Goal: Information Seeking & Learning: Check status

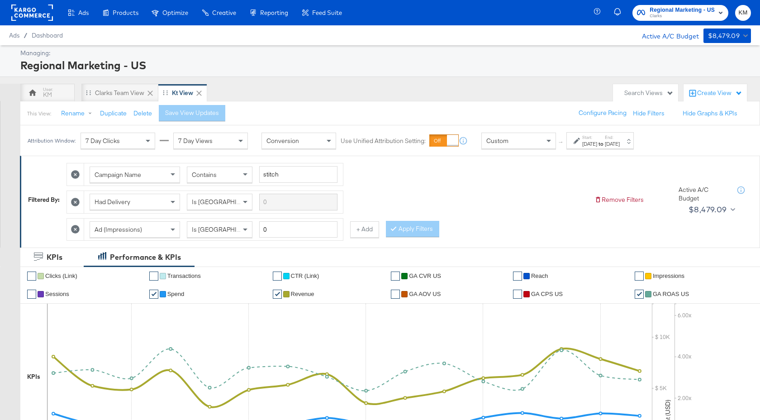
click at [664, 18] on span "Clarks" at bounding box center [681, 16] width 65 height 7
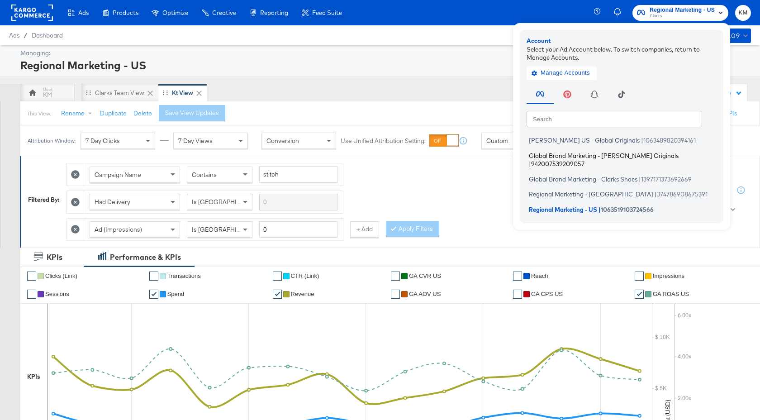
click at [602, 157] on span "Global Brand Marketing - [PERSON_NAME] Originals" at bounding box center [604, 154] width 150 height 7
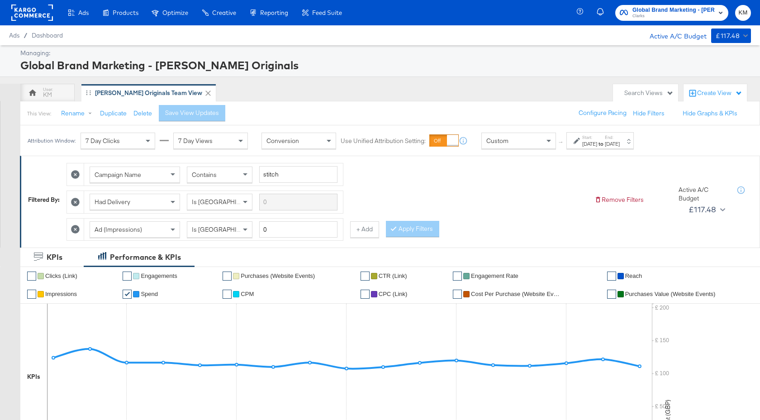
click at [620, 146] on div "[DATE]" at bounding box center [612, 143] width 15 height 7
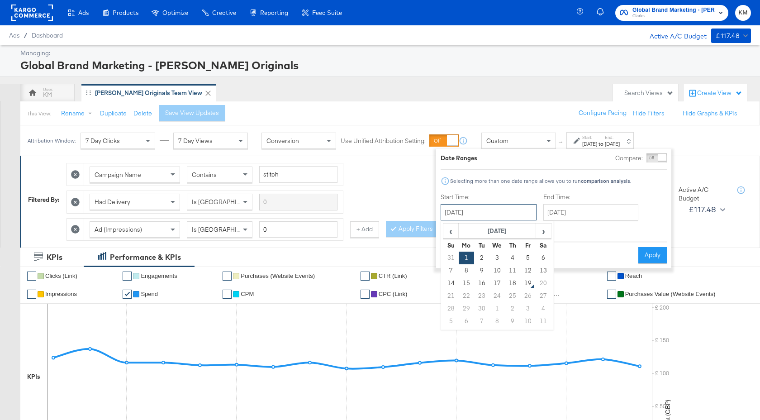
click at [511, 216] on input "[DATE]" at bounding box center [488, 212] width 96 height 16
click at [516, 287] on td "18" at bounding box center [512, 283] width 15 height 13
type input "[DATE]"
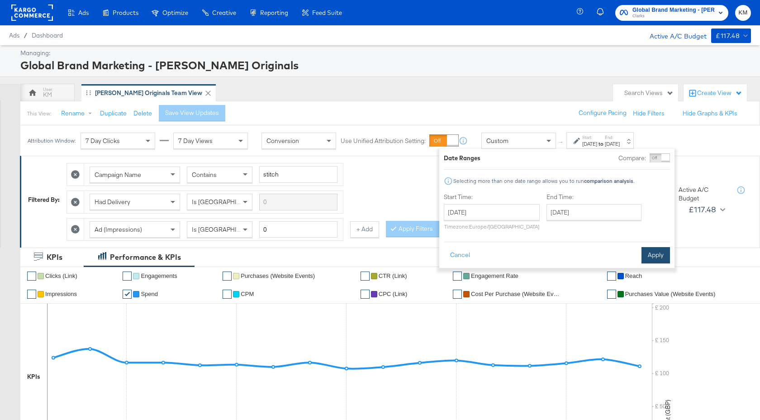
click at [659, 251] on button "Apply" at bounding box center [655, 255] width 28 height 16
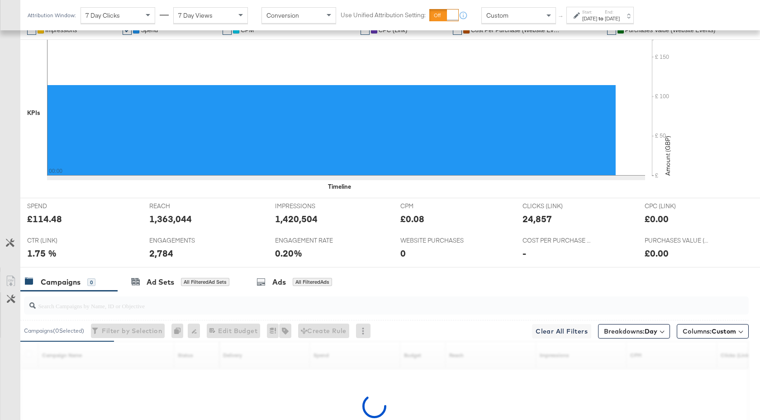
scroll to position [360, 0]
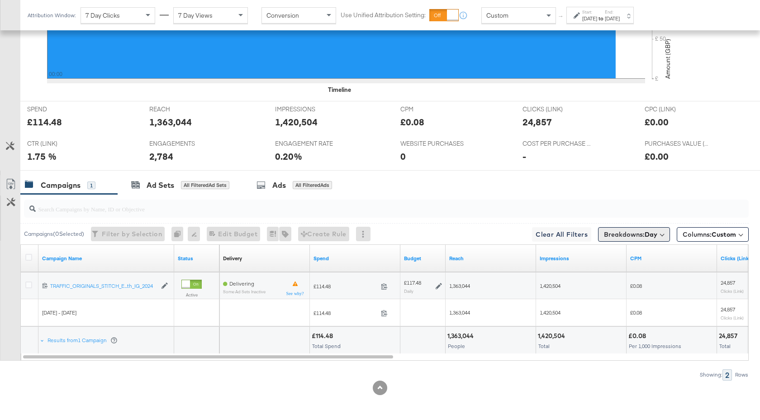
click at [634, 236] on span "Breakdowns: Day" at bounding box center [630, 234] width 53 height 9
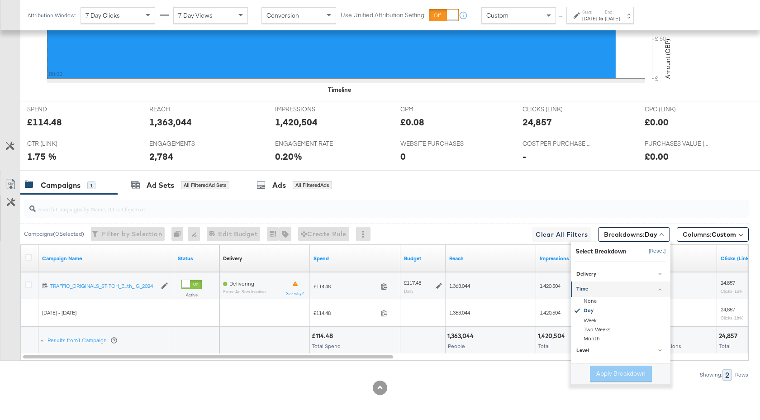
click at [655, 248] on button "[Reset]" at bounding box center [654, 251] width 23 height 14
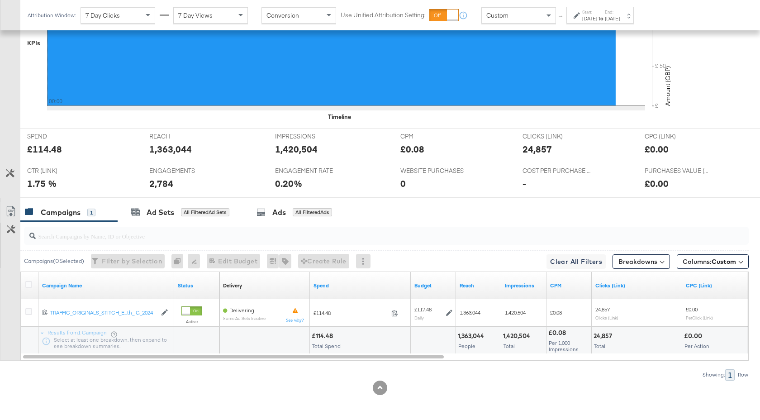
scroll to position [333, 0]
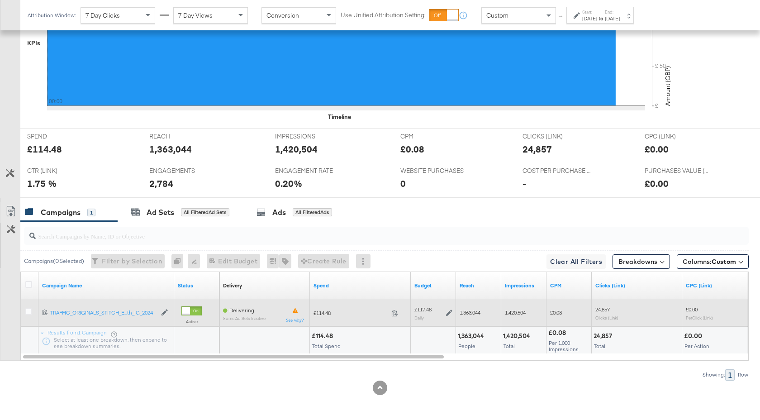
click at [398, 312] on span at bounding box center [397, 314] width 19 height 7
drag, startPoint x: 481, startPoint y: 313, endPoint x: 459, endPoint y: 313, distance: 21.3
click at [459, 313] on span "1,363,044" at bounding box center [469, 312] width 21 height 7
copy span "1,363,044"
drag, startPoint x: 529, startPoint y: 314, endPoint x: 504, endPoint y: 314, distance: 24.9
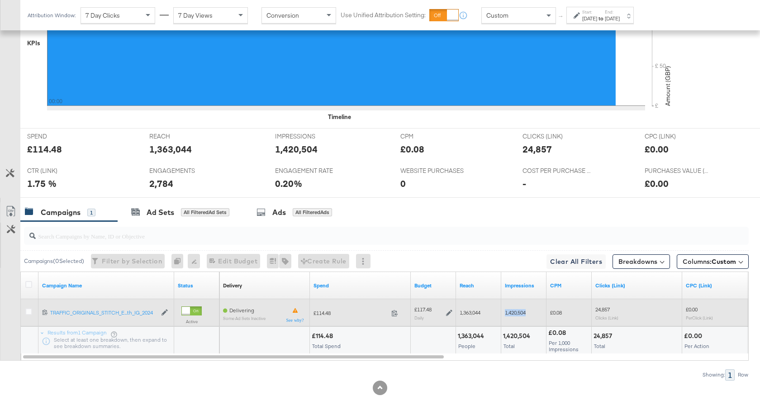
click at [504, 314] on div "1,420,504" at bounding box center [523, 312] width 45 height 14
copy span "1,420,504"
drag, startPoint x: 611, startPoint y: 308, endPoint x: 594, endPoint y: 308, distance: 17.2
click at [594, 308] on div "24,857 Clicks (Link)" at bounding box center [636, 312] width 90 height 21
copy span "24,857"
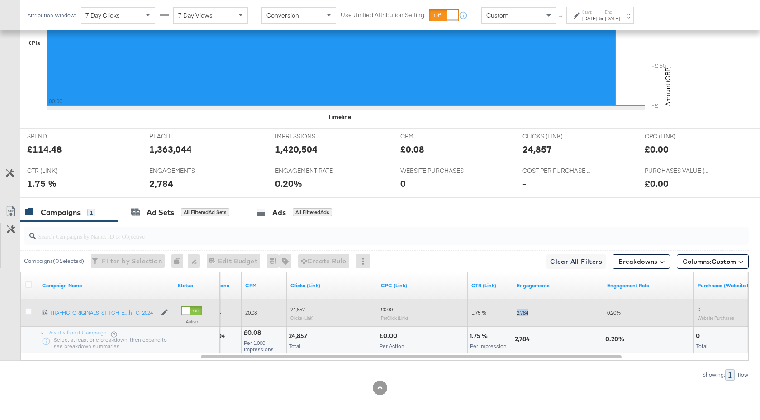
drag, startPoint x: 529, startPoint y: 314, endPoint x: 516, endPoint y: 315, distance: 12.7
click at [516, 315] on span "2,784" at bounding box center [522, 312] width 12 height 7
copy span "2,784"
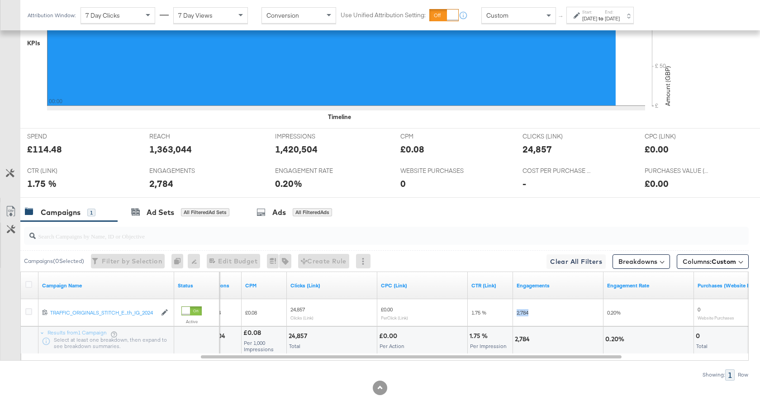
scroll to position [0, 0]
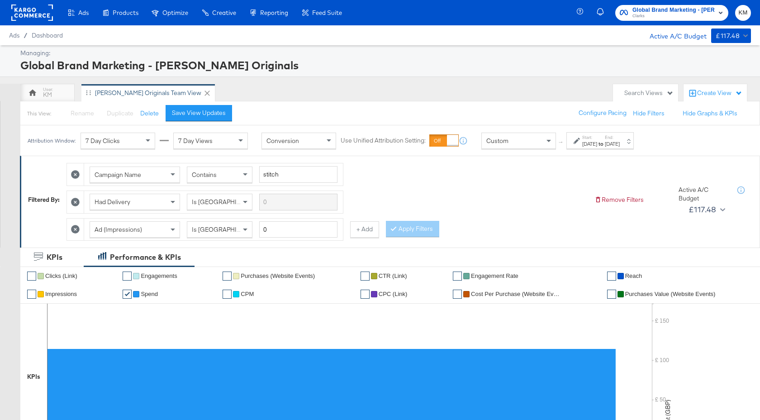
click at [673, 13] on span "Clarks" at bounding box center [673, 16] width 82 height 7
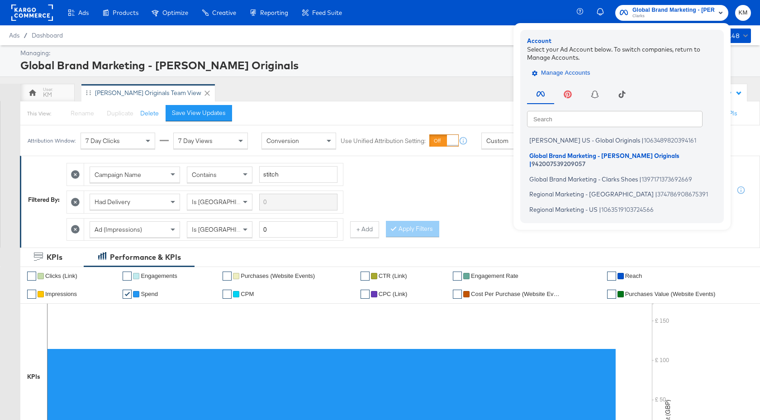
click at [563, 74] on span "Manage Accounts" at bounding box center [562, 73] width 57 height 10
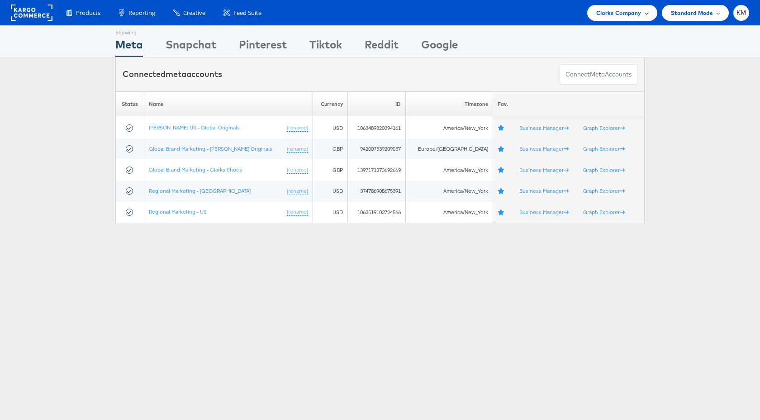
click at [610, 9] on span "Clarks Company" at bounding box center [618, 12] width 45 height 9
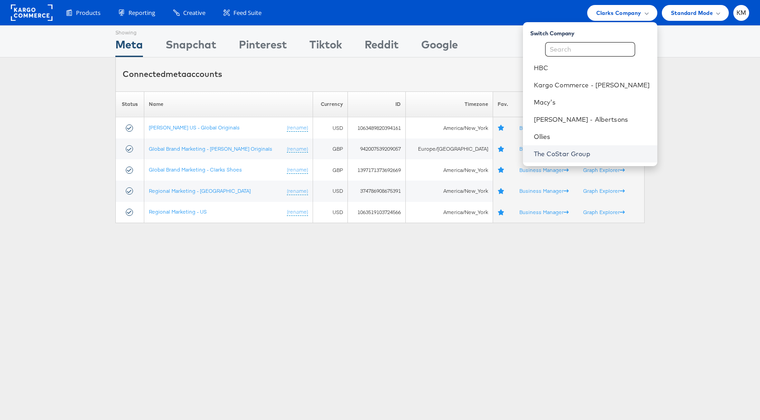
click at [578, 155] on link "The CoStar Group" at bounding box center [592, 153] width 116 height 9
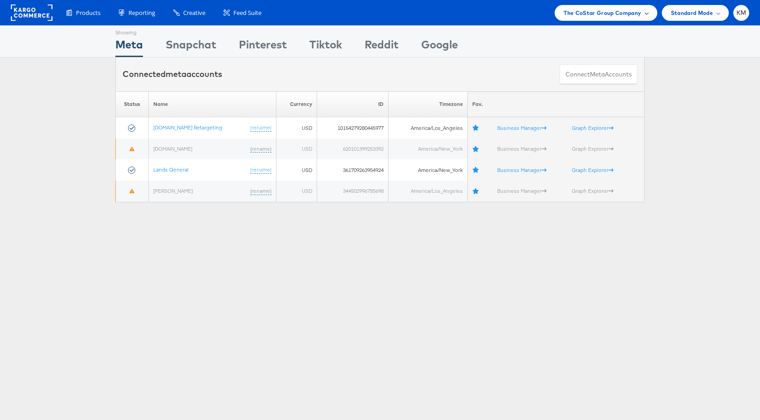
click at [593, 15] on span "The CoStar Group Company" at bounding box center [601, 12] width 77 height 9
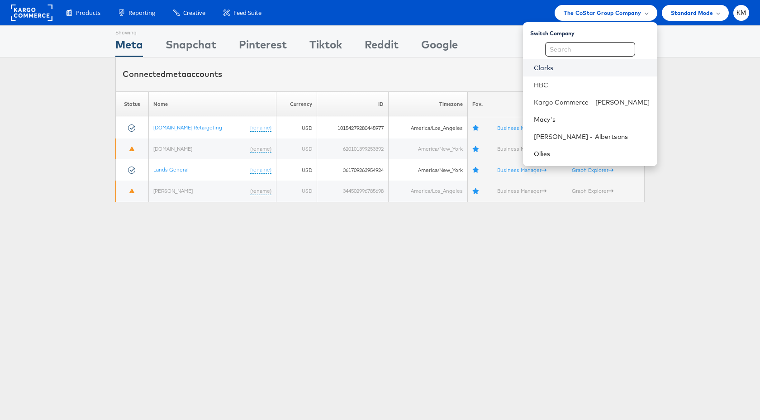
click at [579, 67] on link "Clarks" at bounding box center [592, 67] width 116 height 9
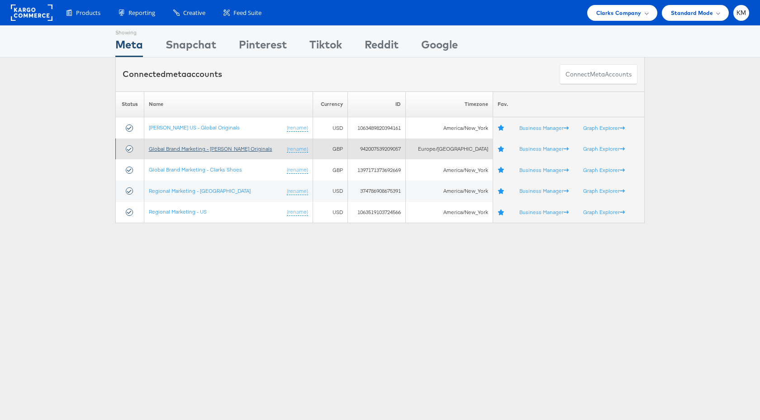
click at [232, 150] on link "Global Brand Marketing - [PERSON_NAME] Originals" at bounding box center [210, 148] width 123 height 7
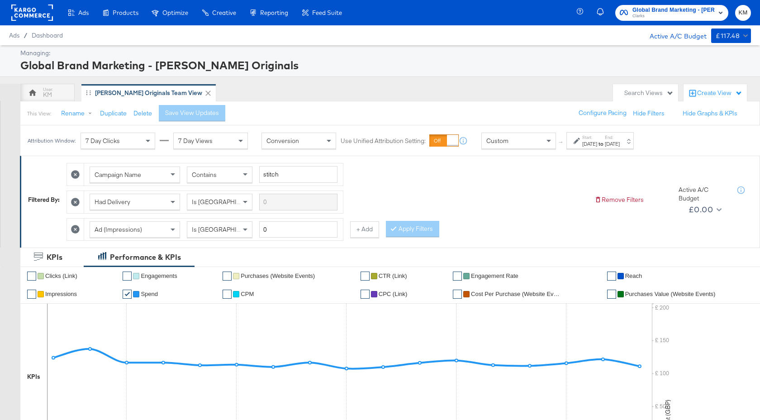
click at [620, 138] on label "End:" at bounding box center [612, 137] width 15 height 6
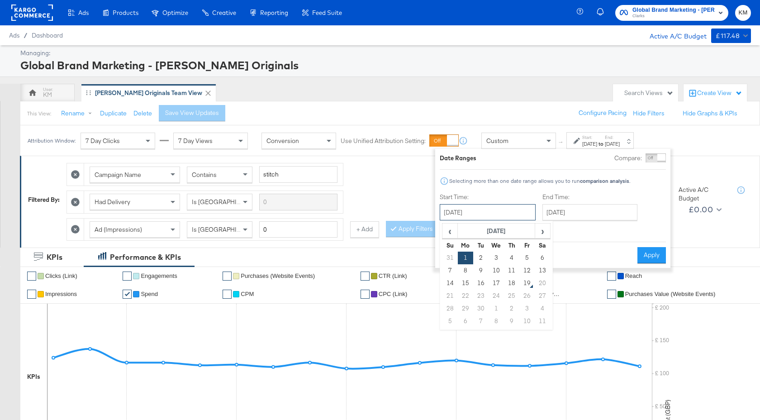
click at [511, 213] on input "[DATE]" at bounding box center [488, 212] width 96 height 16
click at [508, 285] on td "18" at bounding box center [511, 283] width 15 height 13
type input "[DATE]"
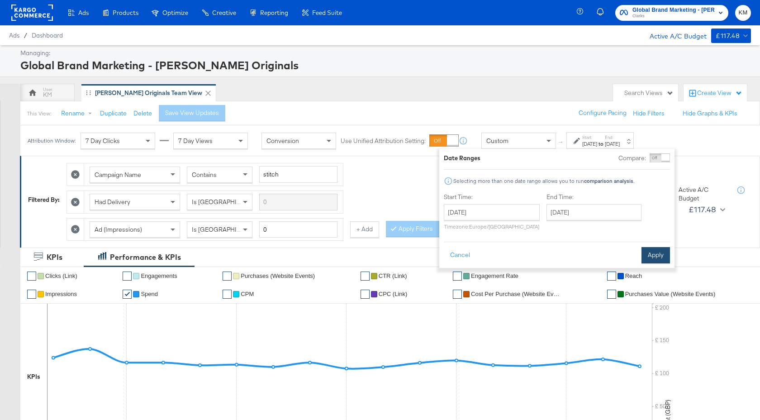
click at [645, 255] on button "Apply" at bounding box center [655, 255] width 28 height 16
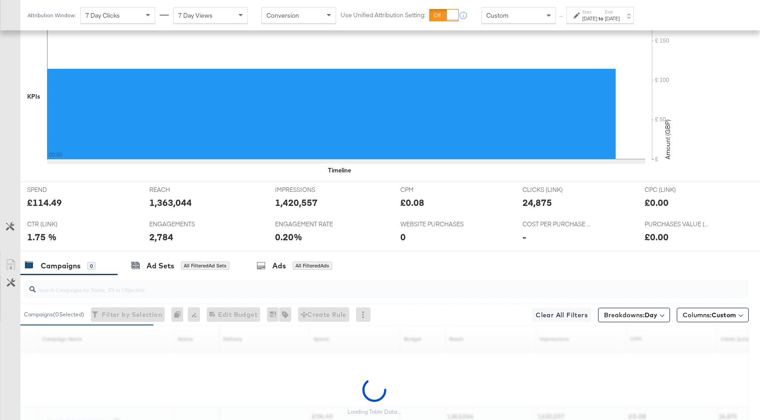
scroll to position [360, 0]
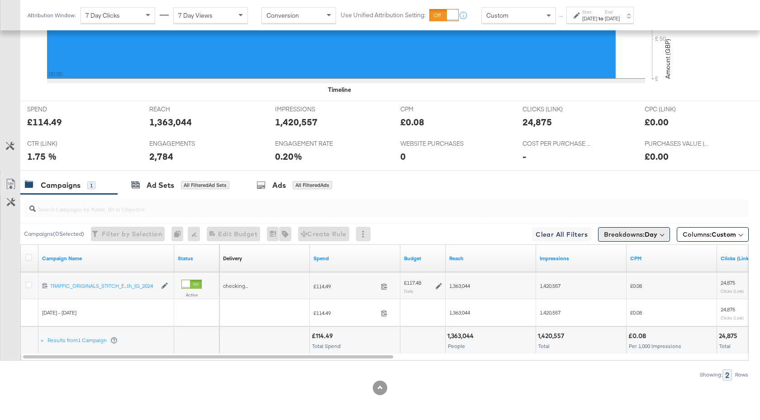
click at [649, 239] on button "Breakdowns: Day" at bounding box center [634, 234] width 72 height 14
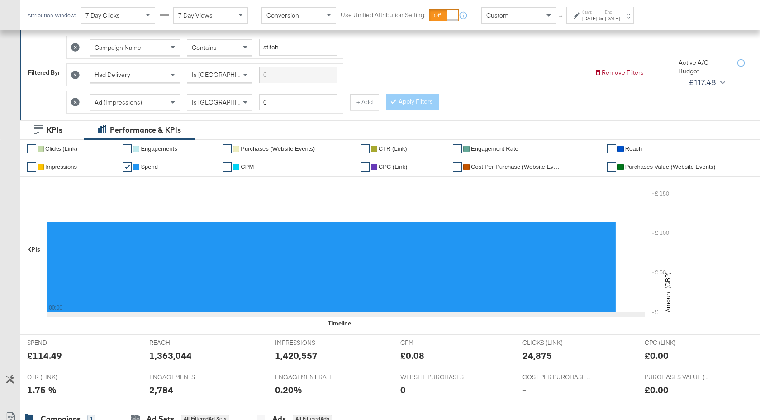
scroll to position [0, 0]
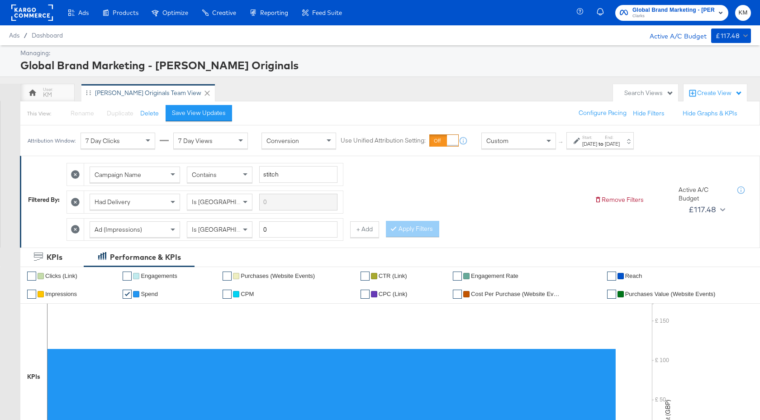
click at [661, 12] on span "Global Brand Marketing - [PERSON_NAME] Originals" at bounding box center [673, 9] width 82 height 9
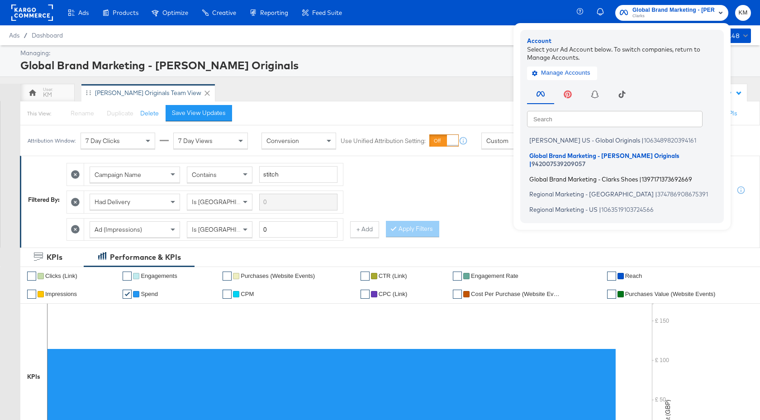
click at [634, 175] on span "Global Brand Marketing - Clarks Shoes" at bounding box center [583, 178] width 109 height 7
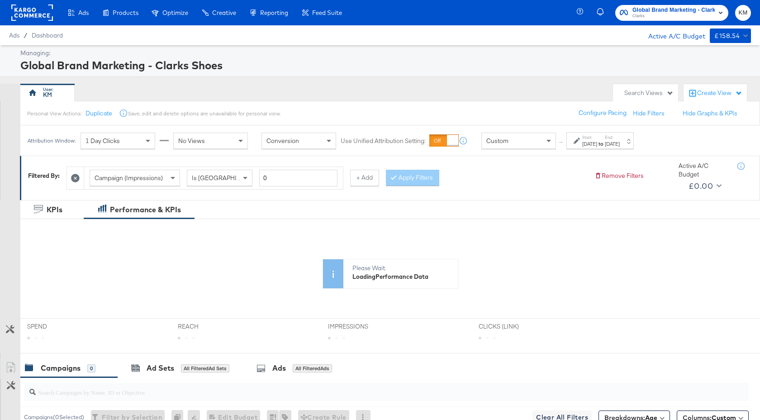
click at [608, 147] on div "Start: [DATE] to End: [DATE]" at bounding box center [599, 140] width 67 height 17
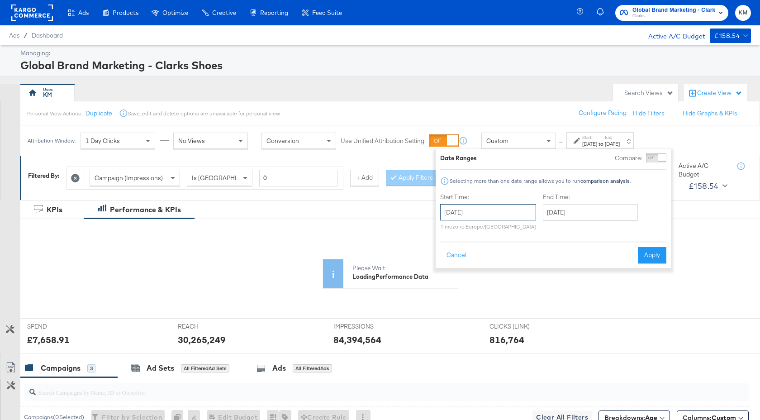
click at [525, 210] on input "[DATE]" at bounding box center [488, 212] width 96 height 16
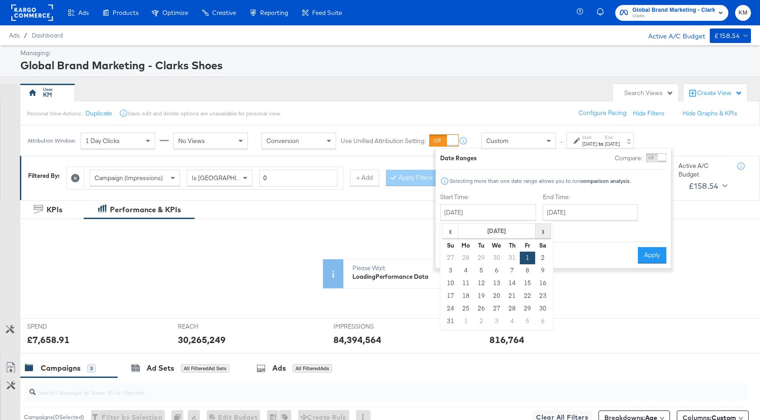
click at [543, 228] on span "›" at bounding box center [543, 231] width 14 height 14
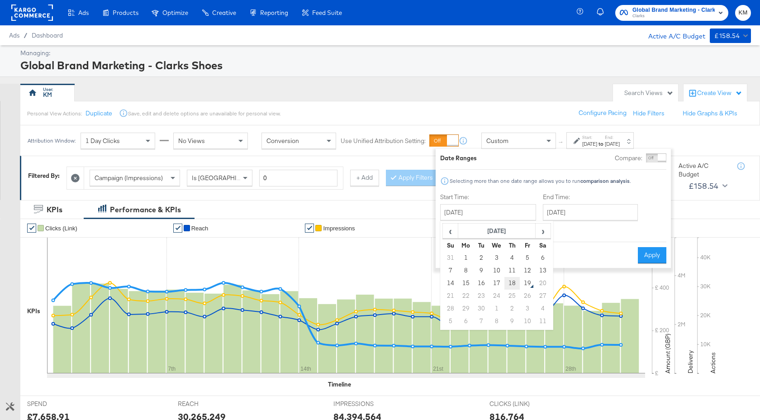
click at [516, 283] on td "18" at bounding box center [511, 283] width 15 height 13
type input "[DATE]"
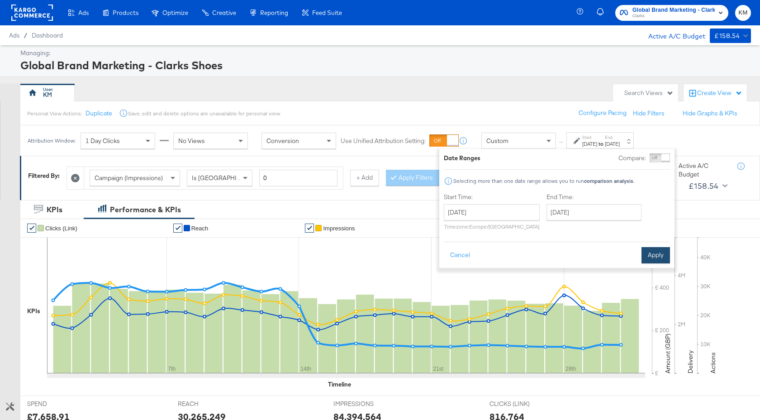
click at [651, 252] on button "Apply" at bounding box center [655, 255] width 28 height 16
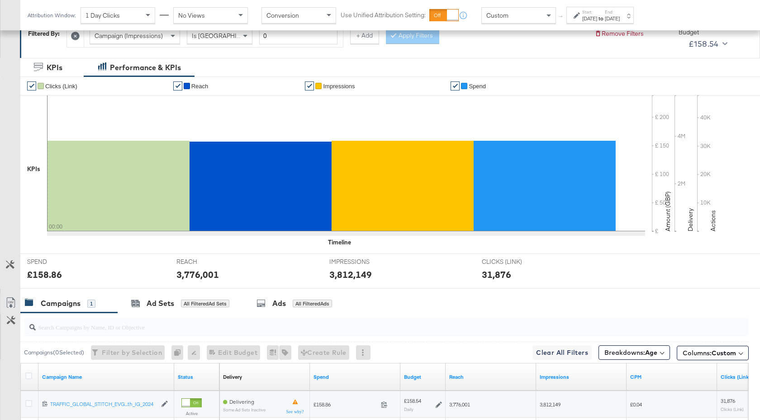
scroll to position [396, 0]
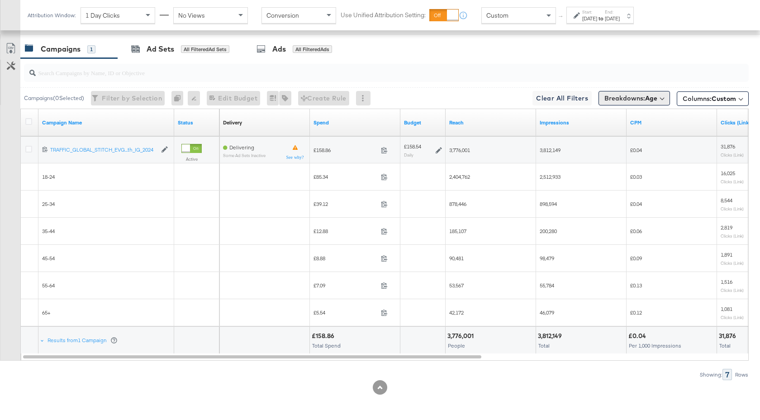
click at [655, 97] on b "Age" at bounding box center [651, 98] width 12 height 8
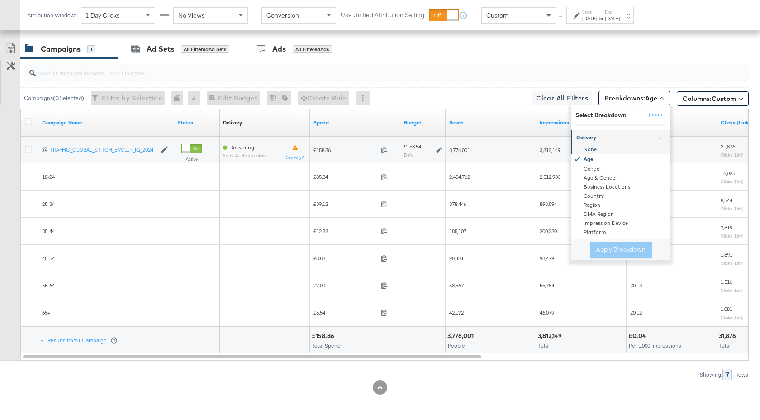
click at [614, 149] on div "None" at bounding box center [621, 150] width 98 height 9
click at [622, 248] on button "Apply Breakdown" at bounding box center [621, 249] width 62 height 16
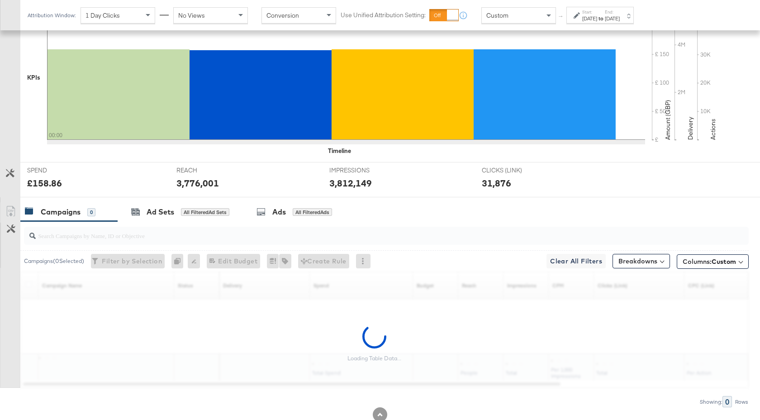
scroll to position [233, 0]
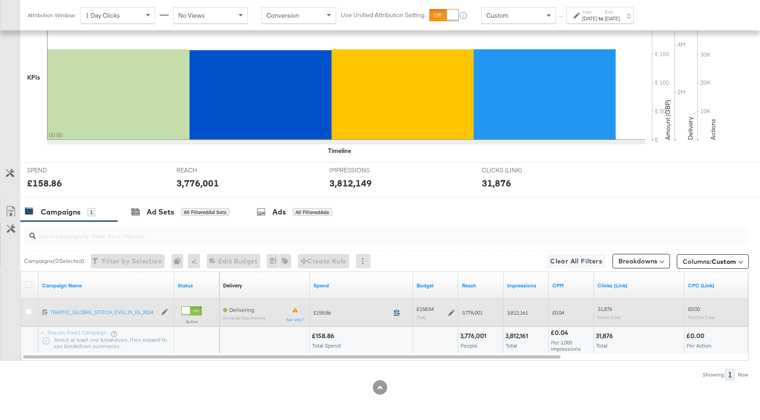
click at [396, 314] on icon at bounding box center [396, 312] width 7 height 7
drag, startPoint x: 486, startPoint y: 314, endPoint x: 460, endPoint y: 314, distance: 25.3
click at [460, 314] on div "3,776,001" at bounding box center [480, 312] width 45 height 14
copy span "3,776,001"
drag, startPoint x: 530, startPoint y: 312, endPoint x: 506, endPoint y: 312, distance: 24.4
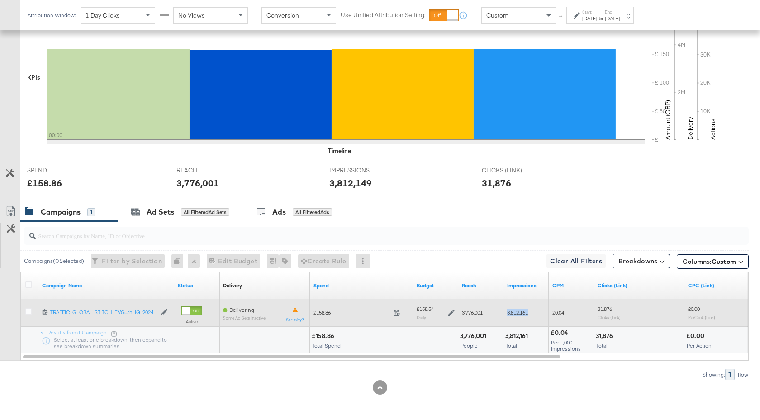
click at [506, 312] on div "3,812,161" at bounding box center [525, 312] width 45 height 14
copy span "3,812,161"
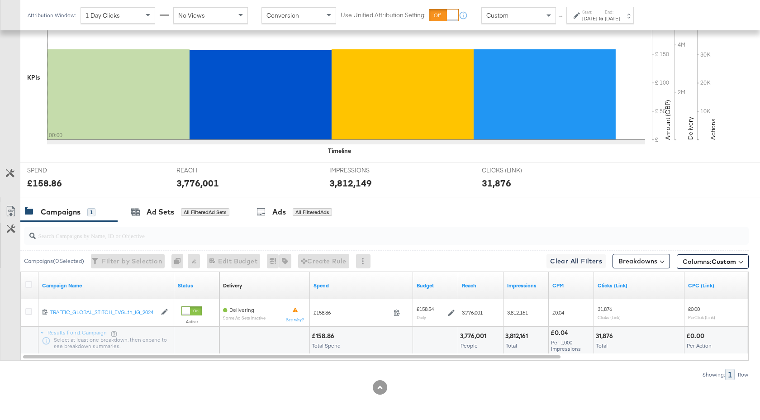
click at [579, 180] on div "31,876" at bounding box center [550, 182] width 136 height 13
drag, startPoint x: 612, startPoint y: 337, endPoint x: 594, endPoint y: 337, distance: 18.1
click at [594, 337] on div "31,876 Total" at bounding box center [639, 339] width 90 height 27
copy div "31,876"
